Goal: Task Accomplishment & Management: Manage account settings

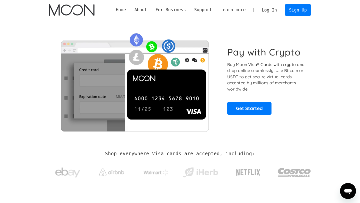
click at [264, 8] on link "Log In" at bounding box center [270, 10] width 24 height 11
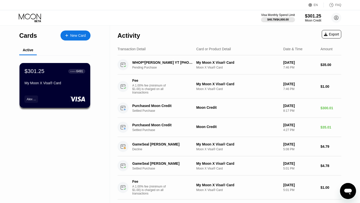
click at [219, 39] on div "Activity Export" at bounding box center [230, 35] width 224 height 18
